Goal: Transaction & Acquisition: Purchase product/service

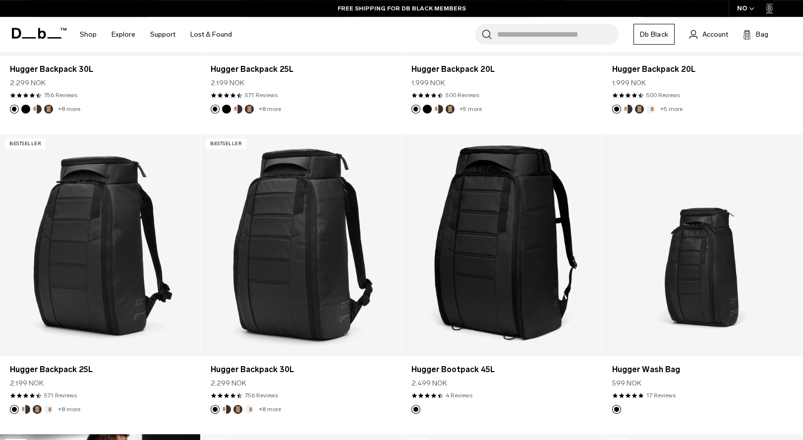
scroll to position [505, 0]
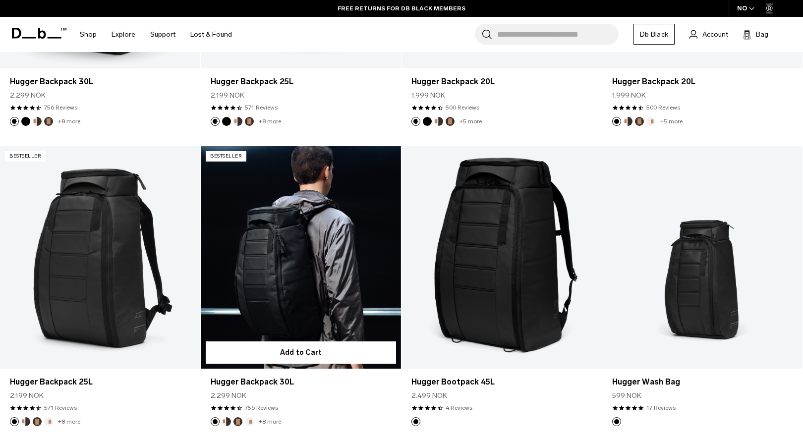
click at [303, 193] on link "Hugger Backpack 30L" at bounding box center [301, 257] width 200 height 222
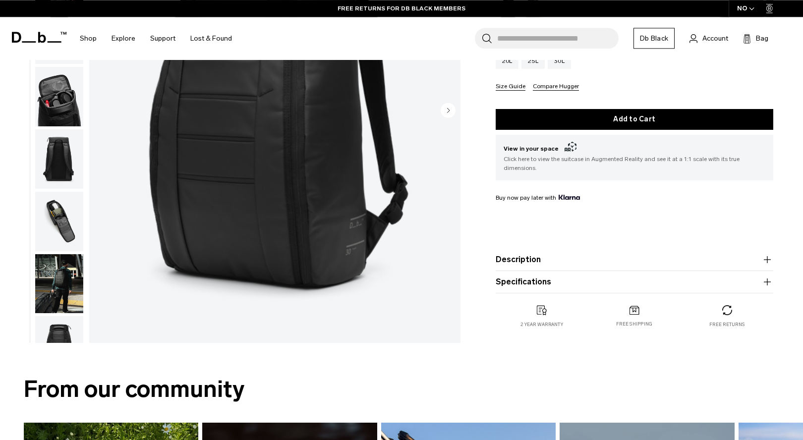
scroll to position [303, 0]
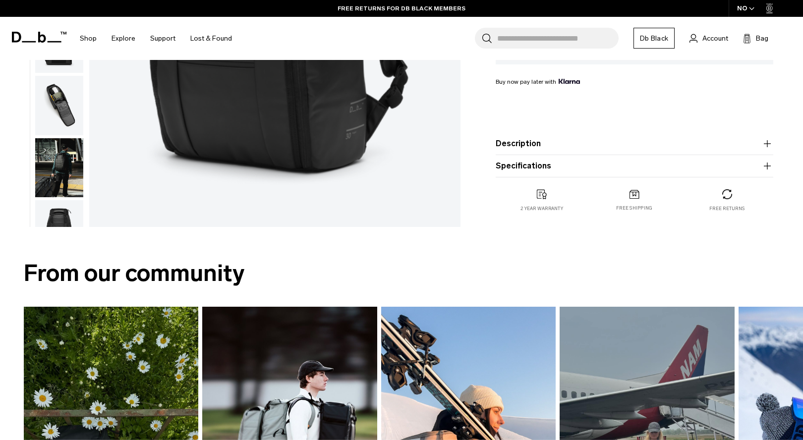
click at [769, 166] on icon "button" at bounding box center [766, 165] width 7 height 0
